Goal: Check status: Check status

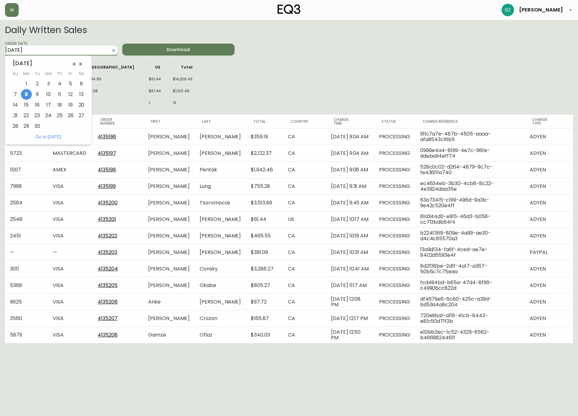
click at [77, 51] on input "2025-09-08" at bounding box center [56, 51] width 102 height 10
click at [329, 70] on div "Daily Written Sales Order Date 2025-09-08 September 2025 Su Mo Tu We Th Fr Sa 1…" at bounding box center [289, 184] width 568 height 319
